Goal: Task Accomplishment & Management: Manage account settings

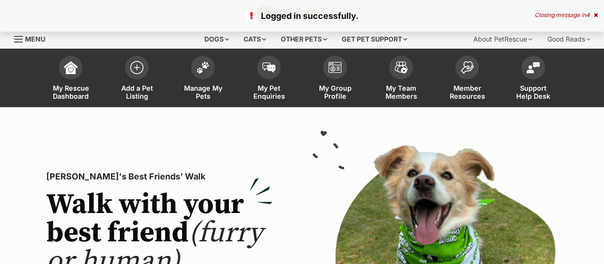
click at [264, 83] on link "My Pet Enquiries" at bounding box center [269, 79] width 66 height 56
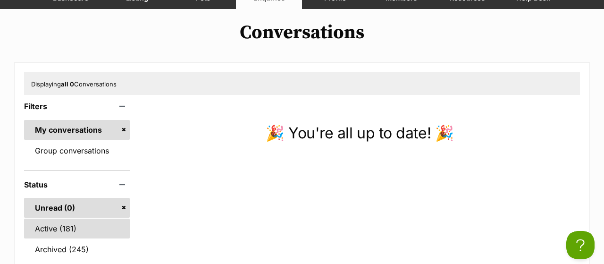
click at [62, 230] on link "Active (181)" at bounding box center [77, 229] width 106 height 20
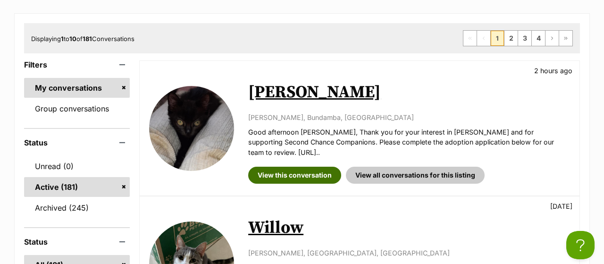
click at [272, 167] on link "View this conversation" at bounding box center [294, 175] width 93 height 17
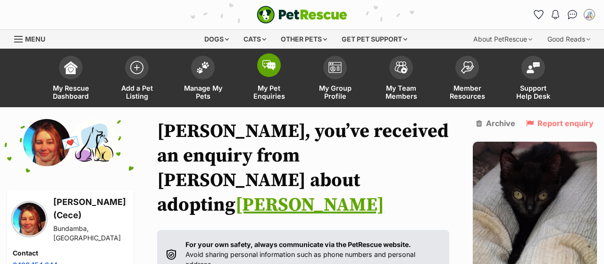
click at [265, 94] on span "My Pet Enquiries" at bounding box center [269, 92] width 43 height 16
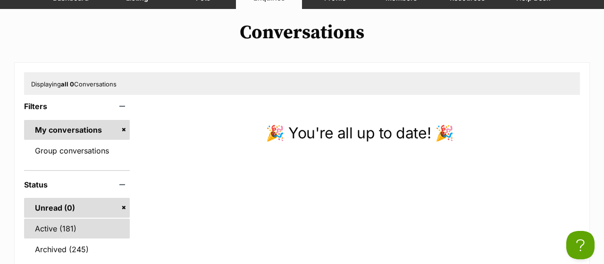
click at [63, 222] on link "Active (181)" at bounding box center [77, 229] width 106 height 20
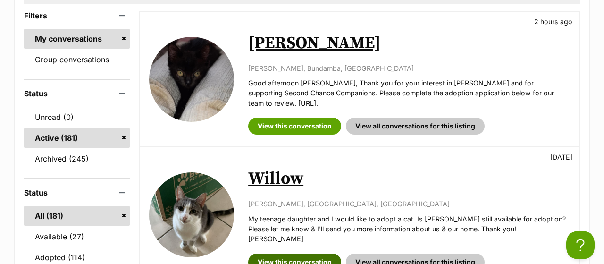
click at [290, 254] on link "View this conversation" at bounding box center [294, 262] width 93 height 17
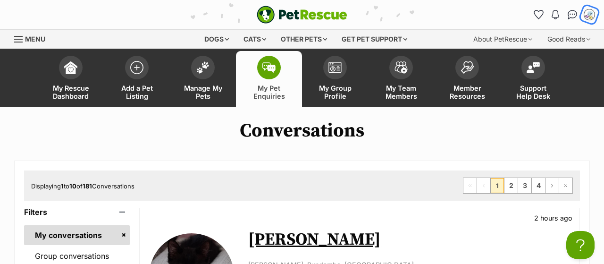
click at [593, 17] on img "My account" at bounding box center [590, 15] width 12 height 12
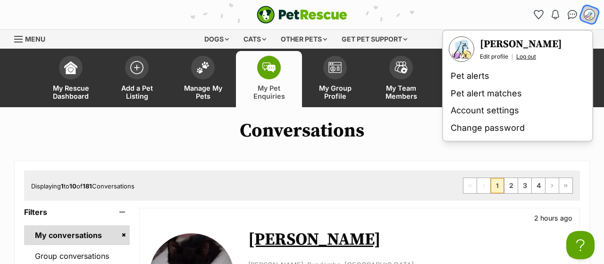
click at [534, 54] on link "Log out" at bounding box center [527, 57] width 20 height 8
